Goal: Transaction & Acquisition: Purchase product/service

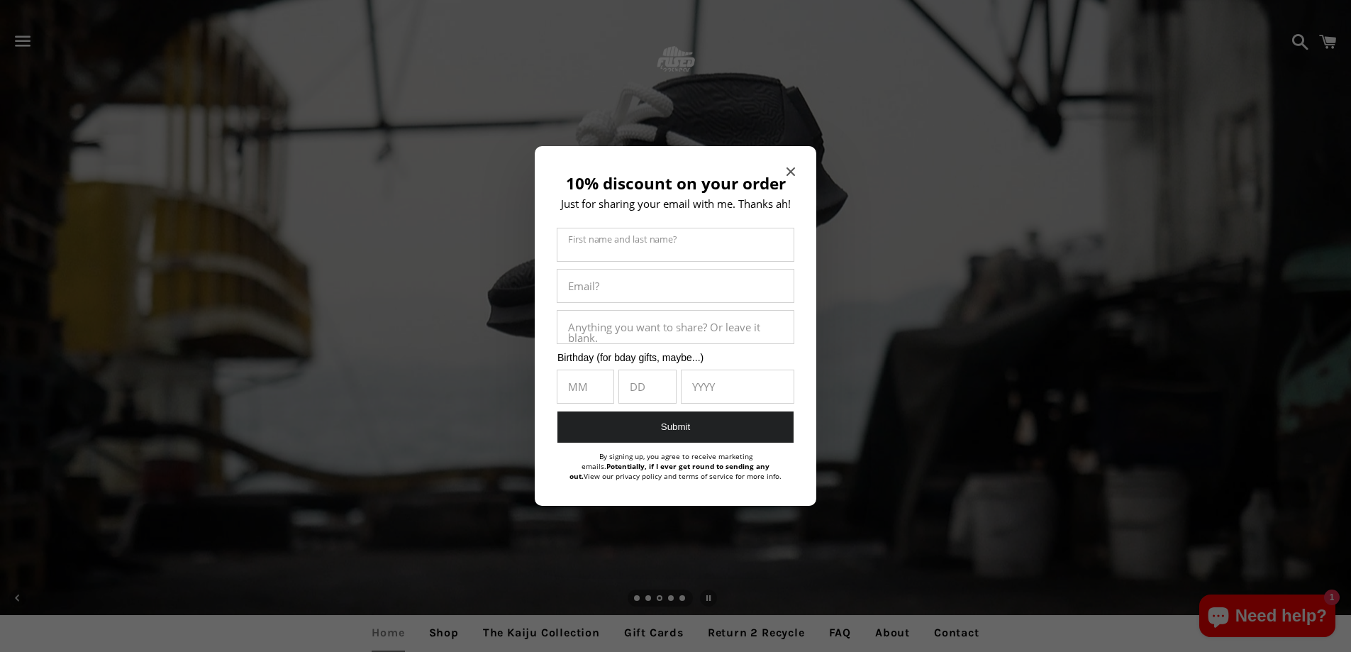
click at [796, 168] on div "10% discount on your order Just for sharing your email with me. Thanks ah! Firs…" at bounding box center [675, 326] width 281 height 360
click at [788, 172] on icon "Close modal" at bounding box center [790, 171] width 9 height 9
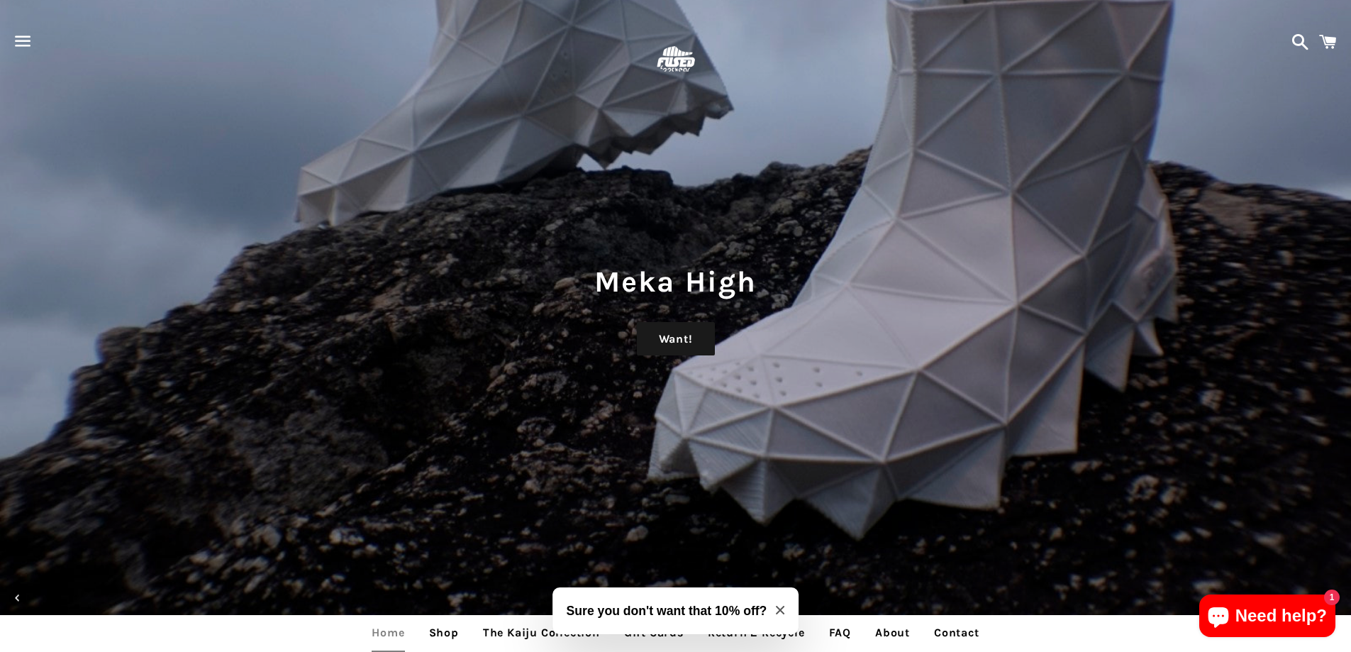
drag, startPoint x: 369, startPoint y: 576, endPoint x: 444, endPoint y: 345, distance: 243.0
click at [679, 340] on link "Want!" at bounding box center [676, 339] width 78 height 34
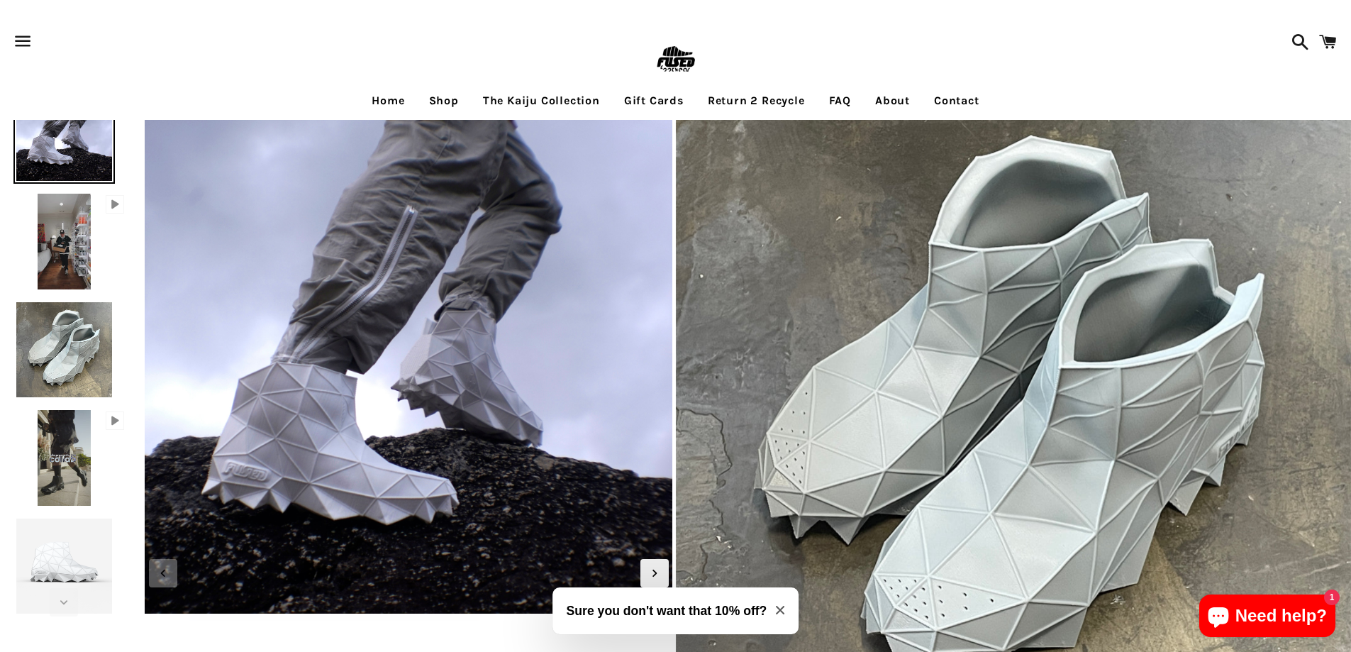
click at [62, 381] on img at bounding box center [63, 349] width 101 height 101
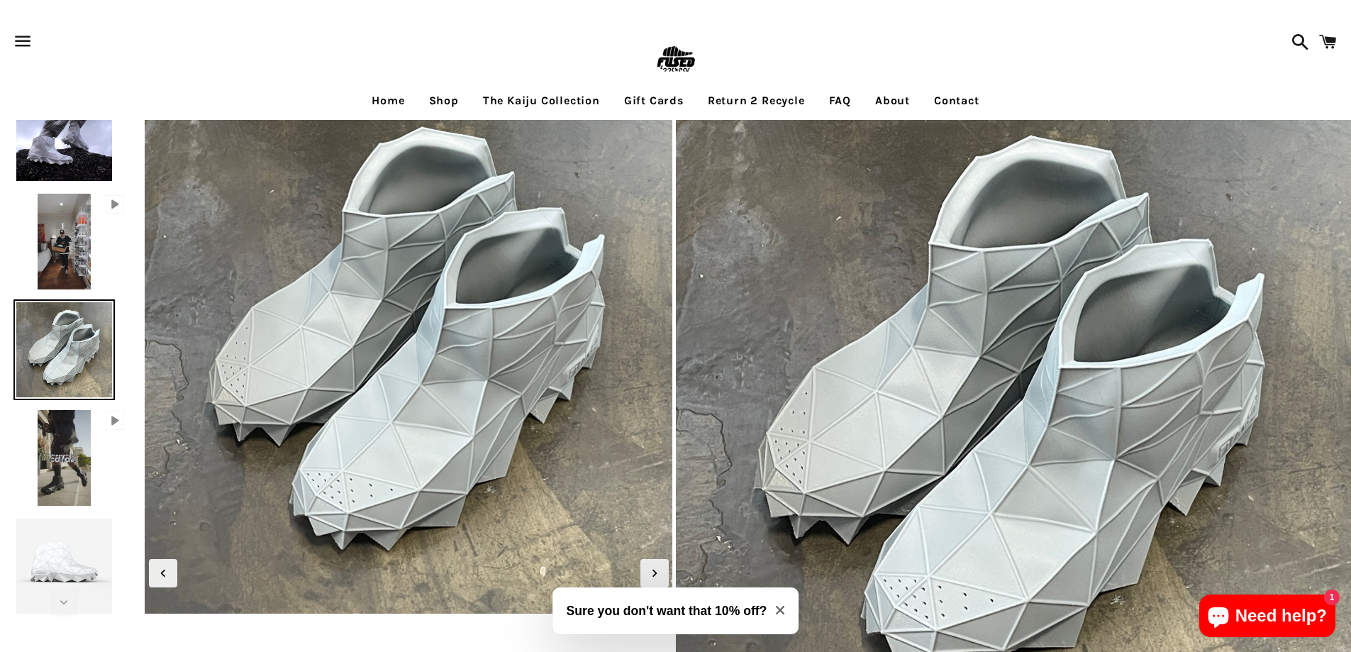
click at [46, 455] on img at bounding box center [65, 457] width 60 height 101
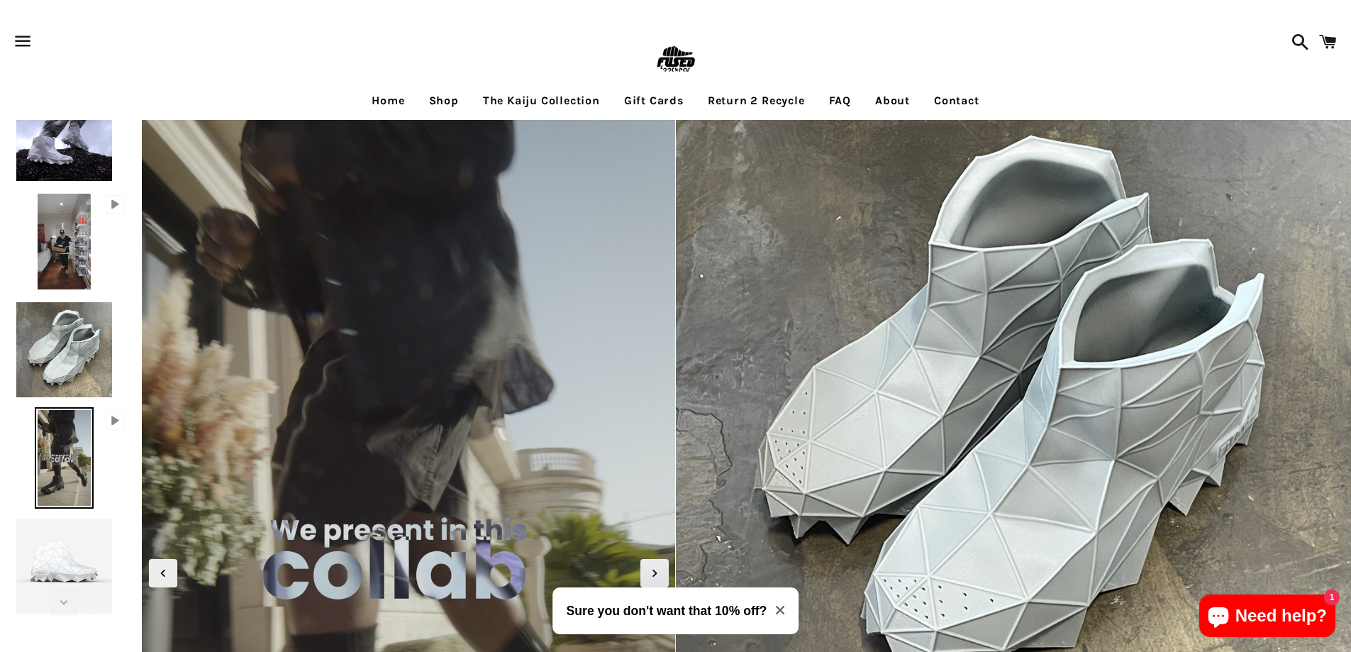
click at [62, 264] on img at bounding box center [65, 241] width 60 height 101
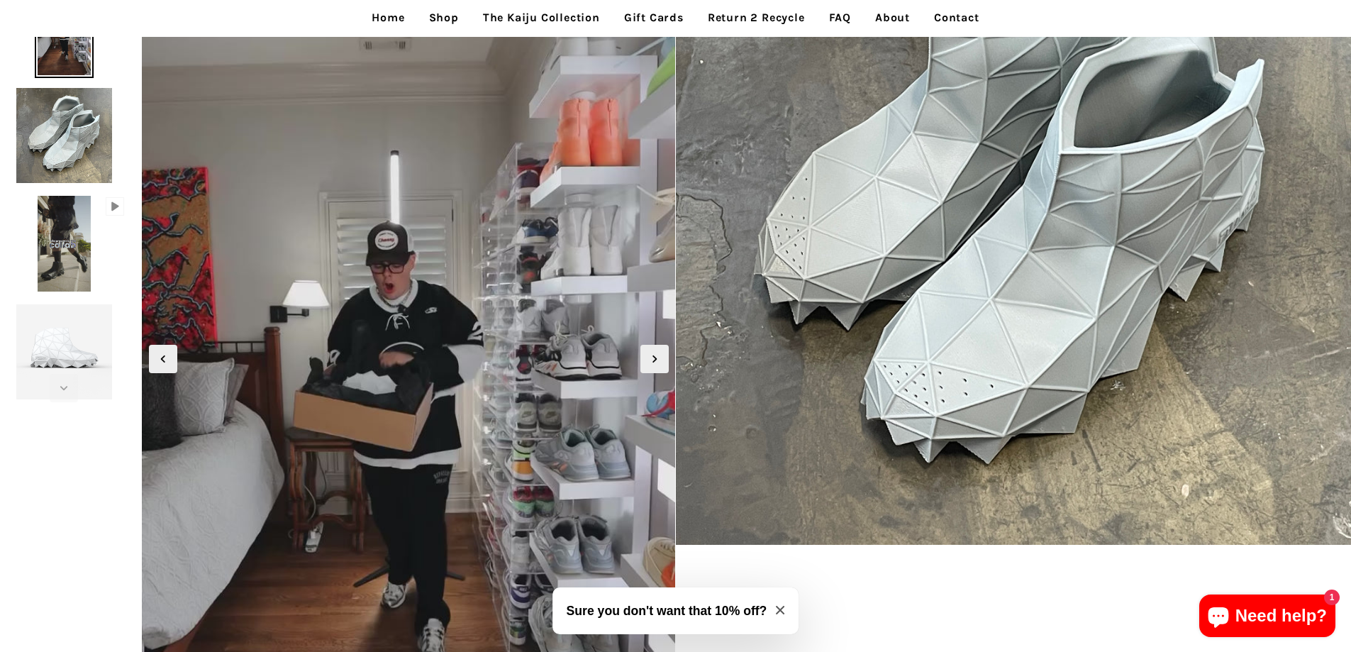
scroll to position [213, 0]
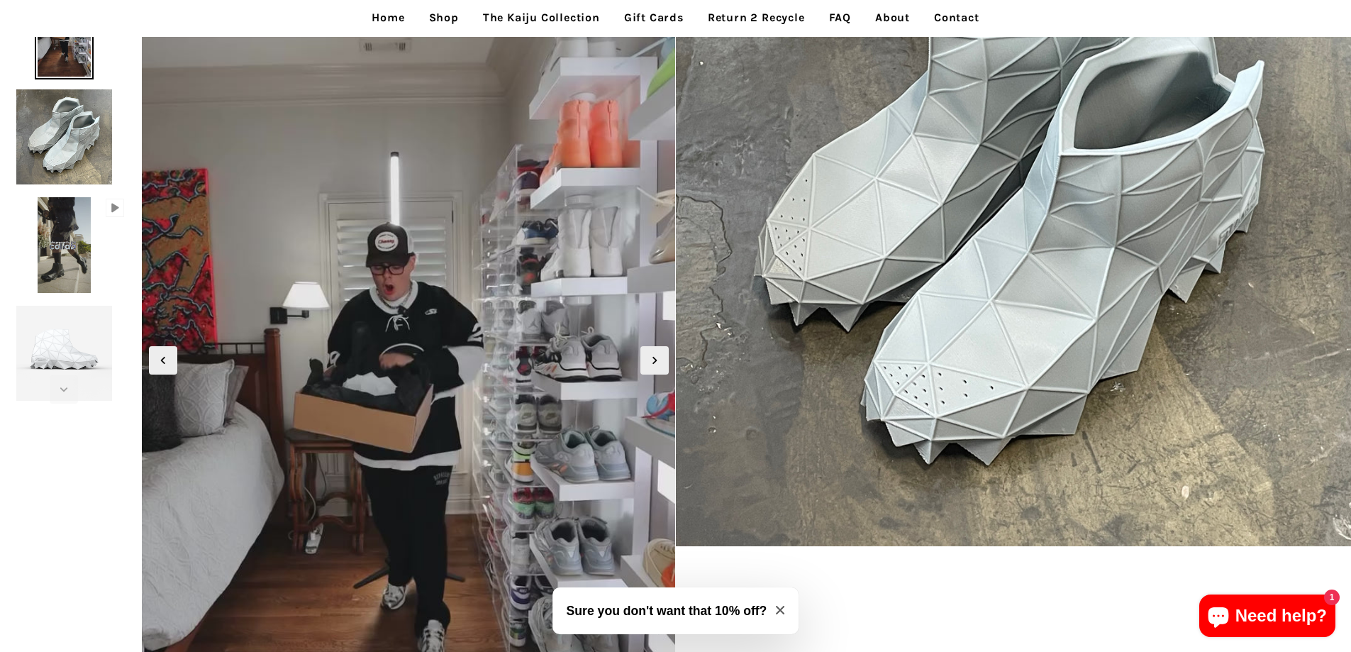
click at [381, 20] on link "Home" at bounding box center [388, 17] width 54 height 35
